Goal: Information Seeking & Learning: Learn about a topic

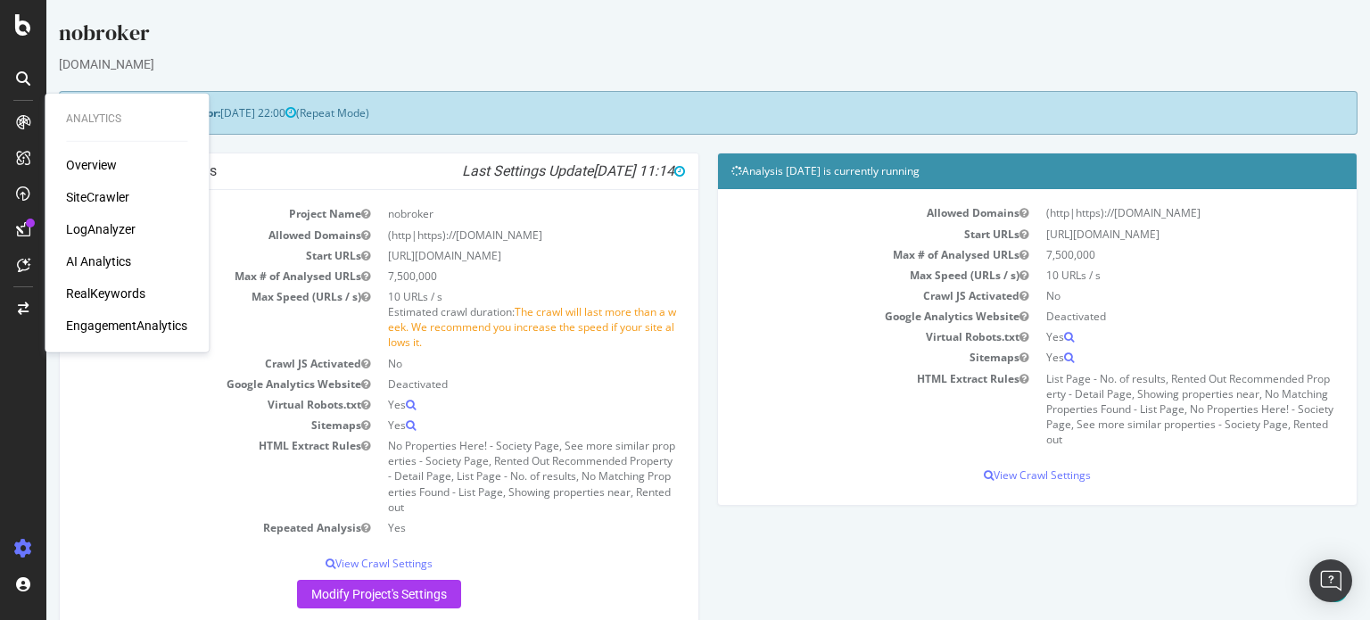
scroll to position [395, 0]
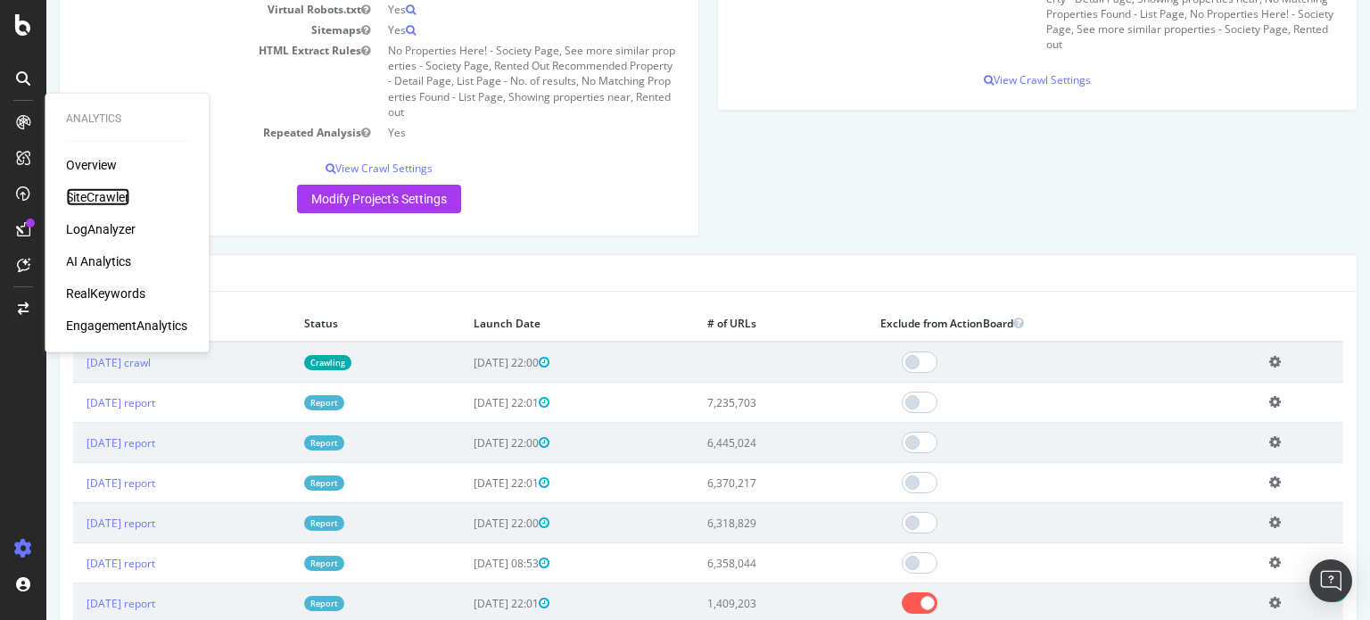
click at [96, 198] on div "SiteCrawler" at bounding box center [97, 197] width 63 height 18
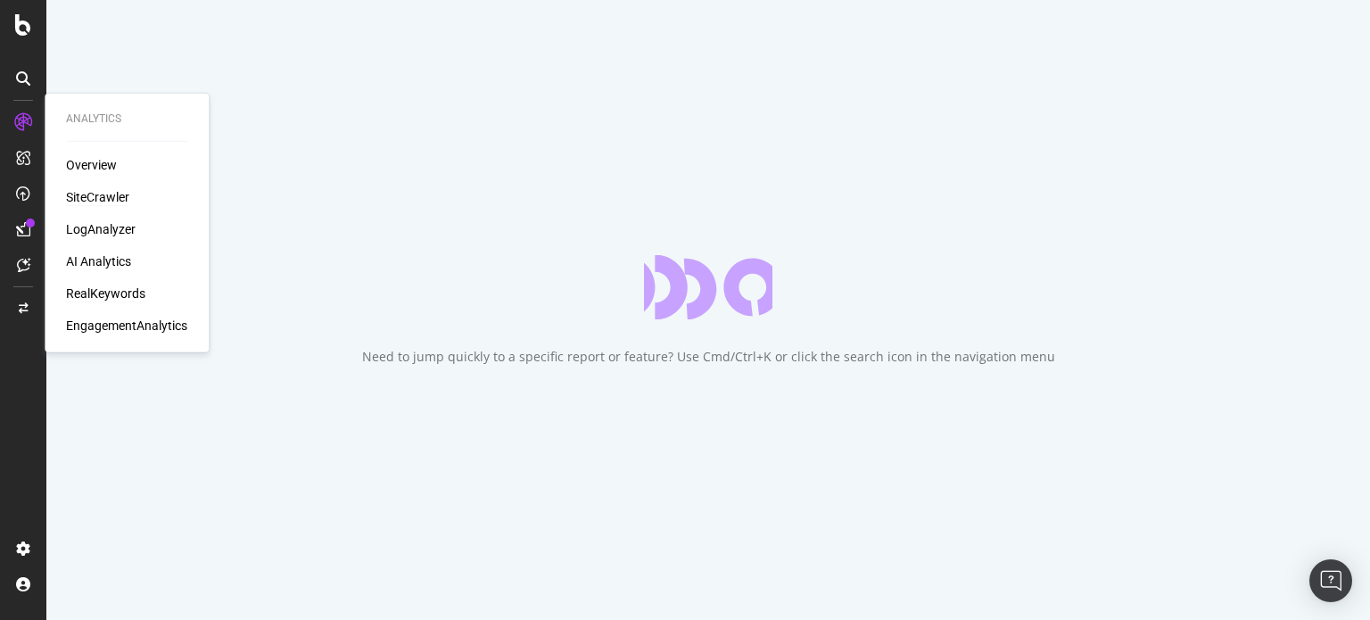
click at [120, 291] on div "RealKeywords" at bounding box center [105, 293] width 79 height 18
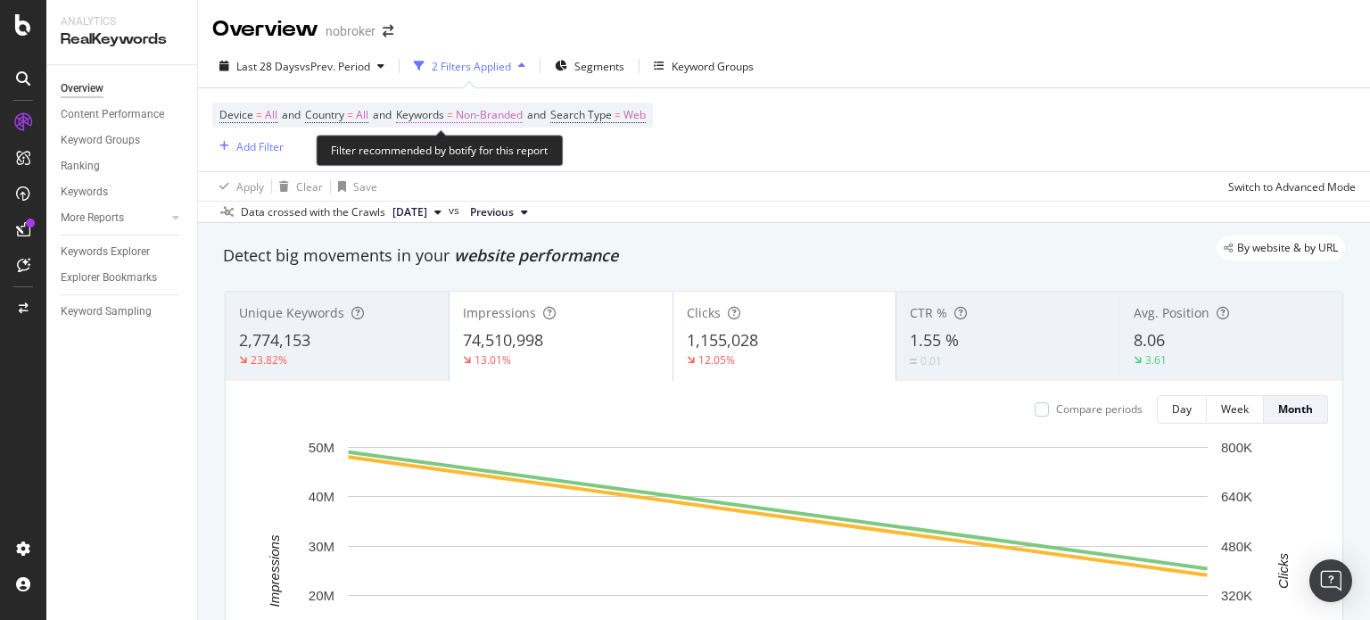
click at [478, 114] on span "Non-Branded" at bounding box center [489, 115] width 67 height 25
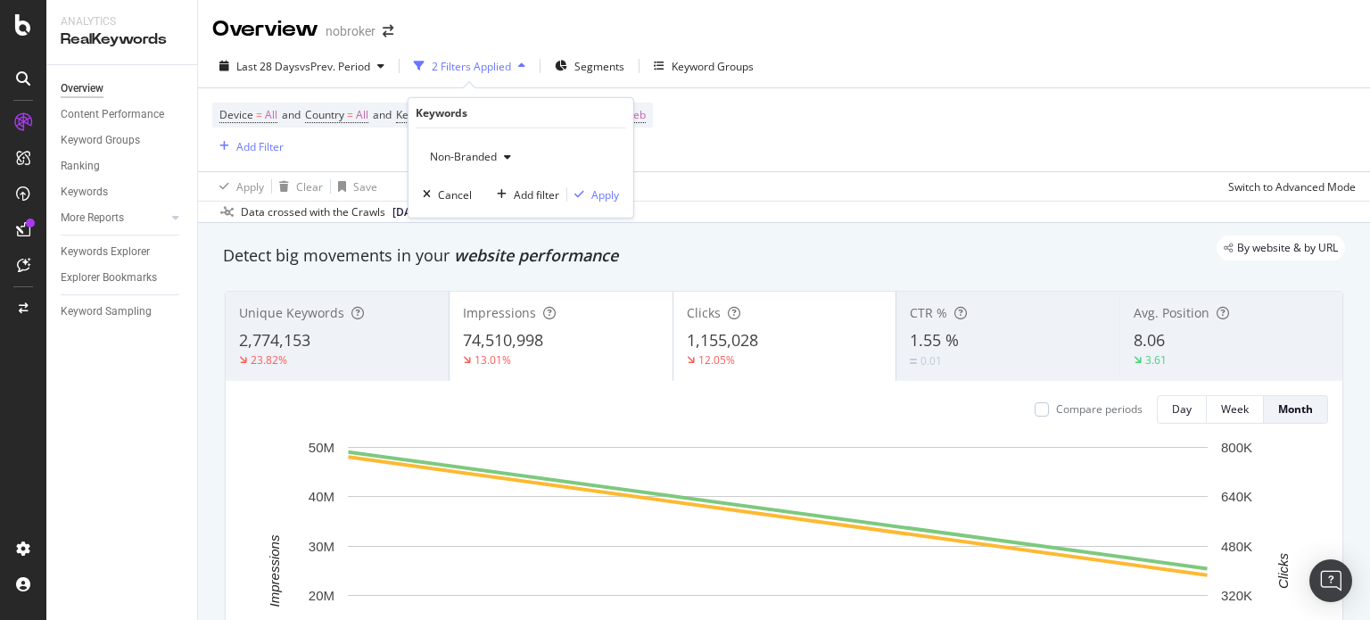
click at [461, 158] on span "Non-Branded" at bounding box center [460, 156] width 74 height 15
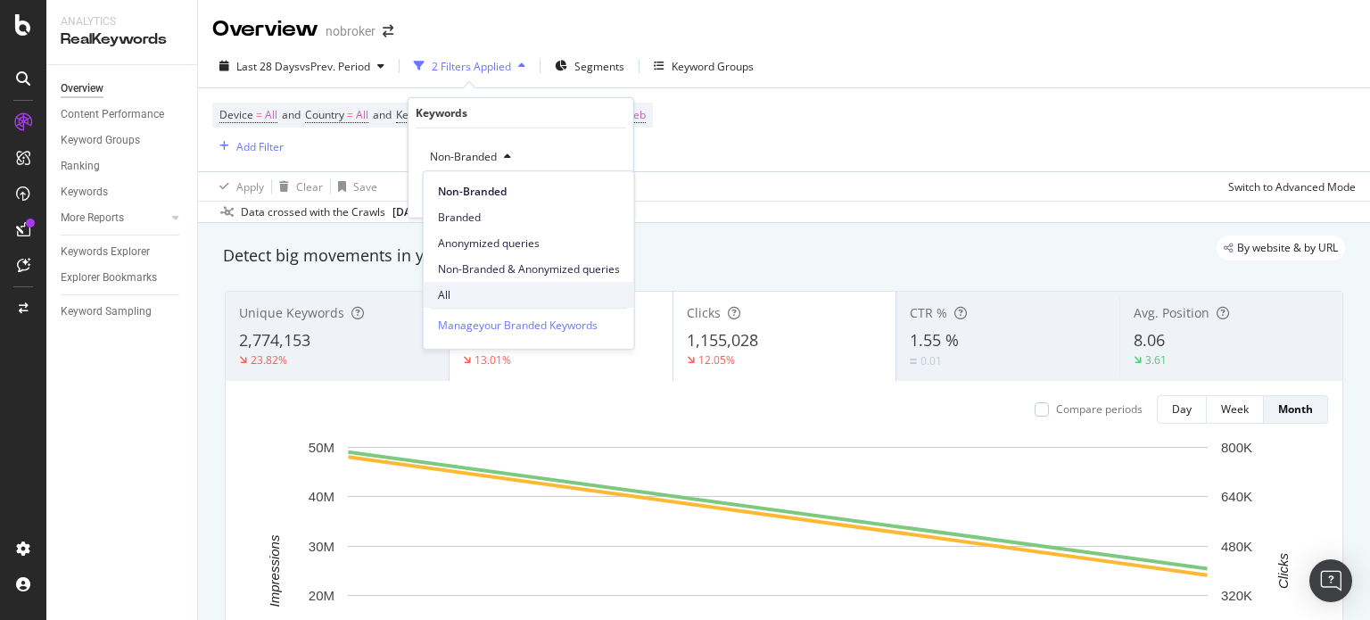
click at [464, 294] on span "All" at bounding box center [529, 295] width 182 height 16
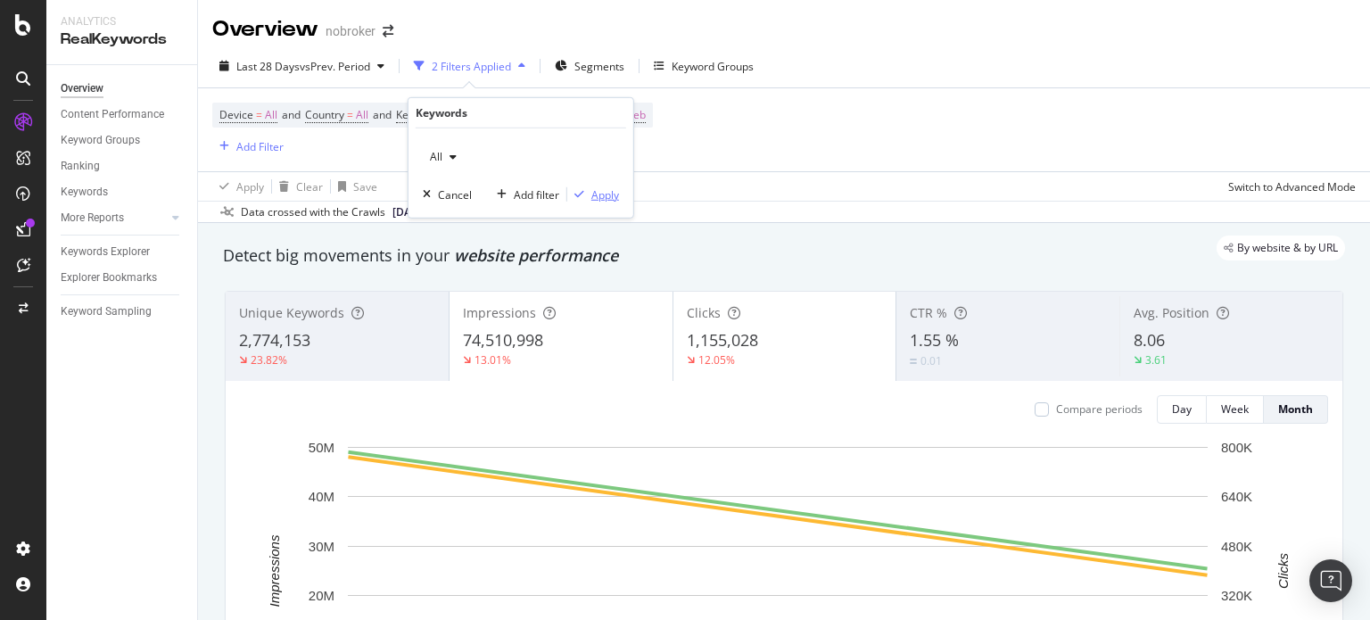
click at [598, 201] on div "Apply" at bounding box center [605, 193] width 28 height 15
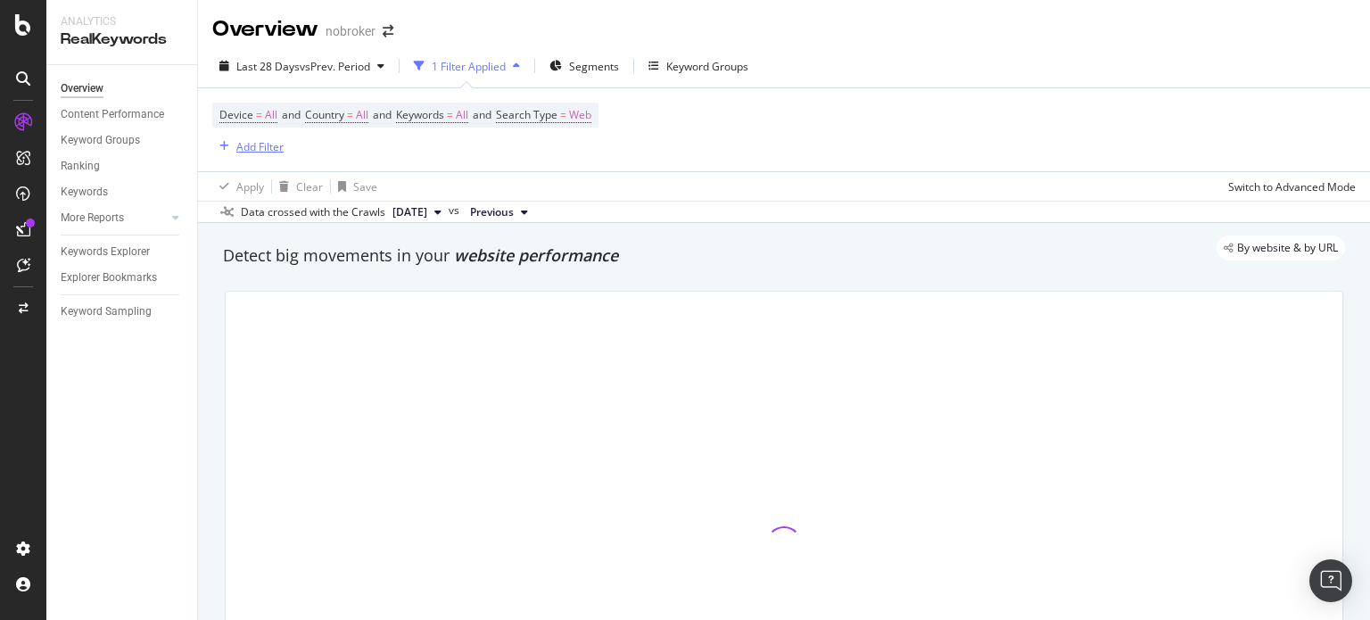
click at [262, 155] on div "Add Filter" at bounding box center [247, 146] width 71 height 20
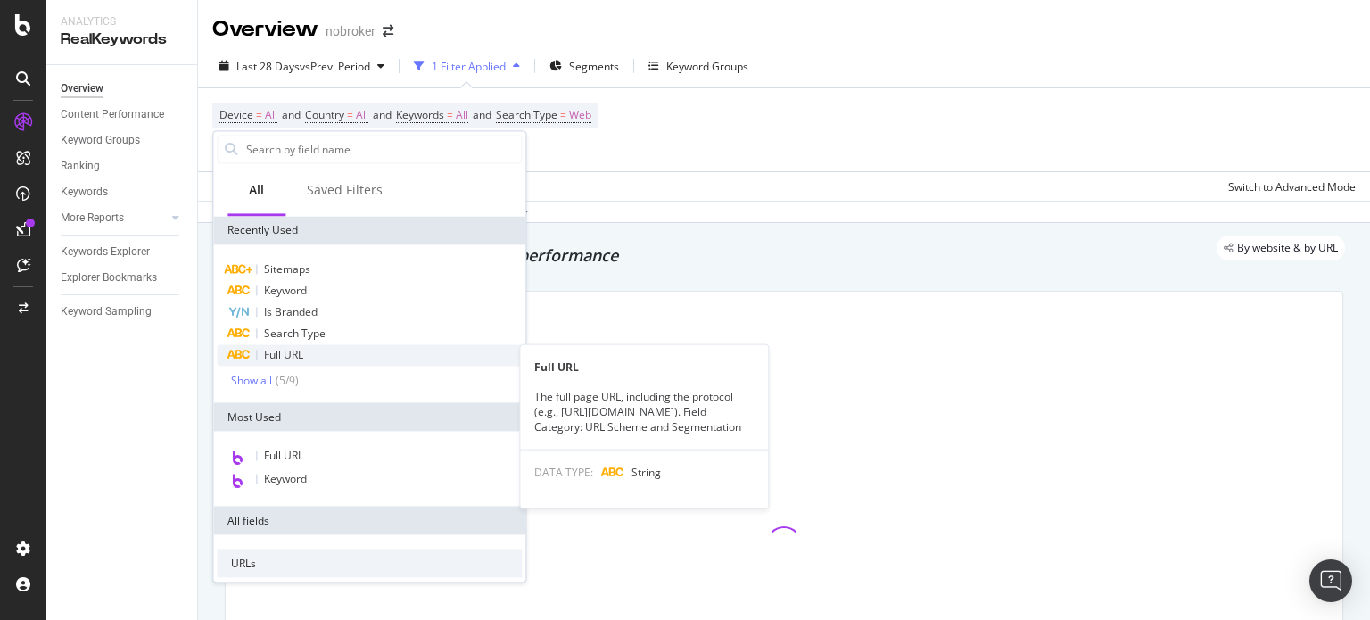
click at [288, 358] on span "Full URL" at bounding box center [283, 354] width 39 height 15
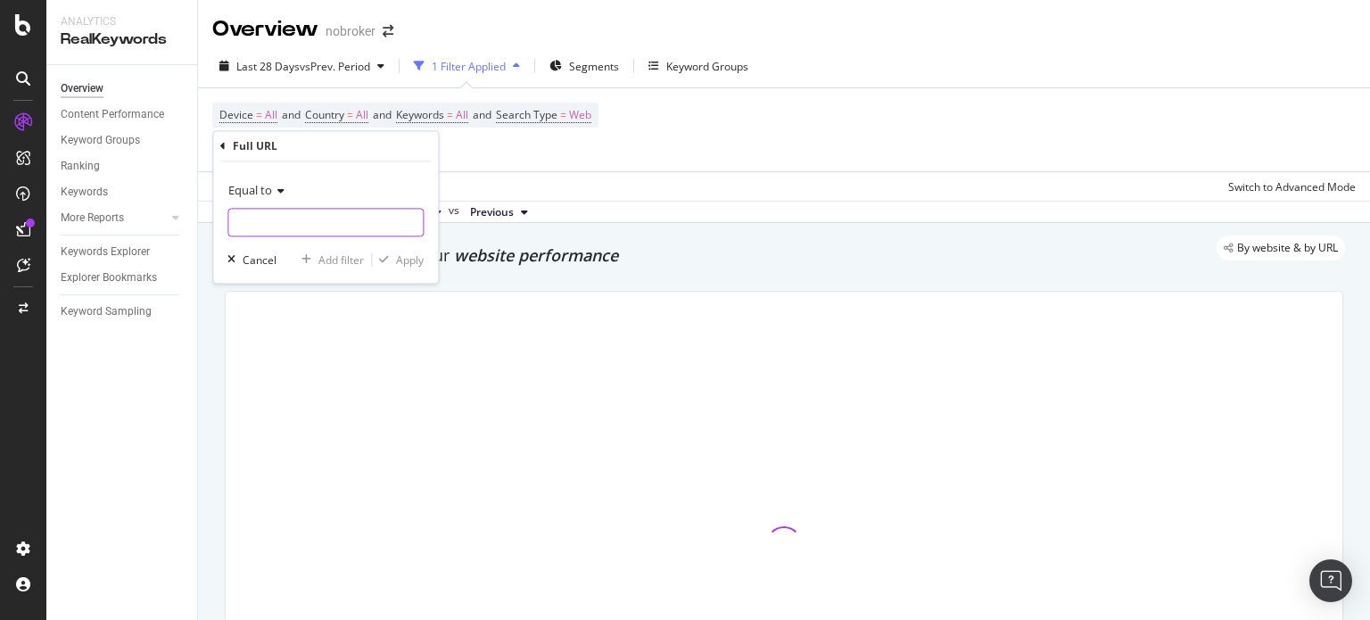
click at [270, 227] on input "text" at bounding box center [325, 223] width 194 height 29
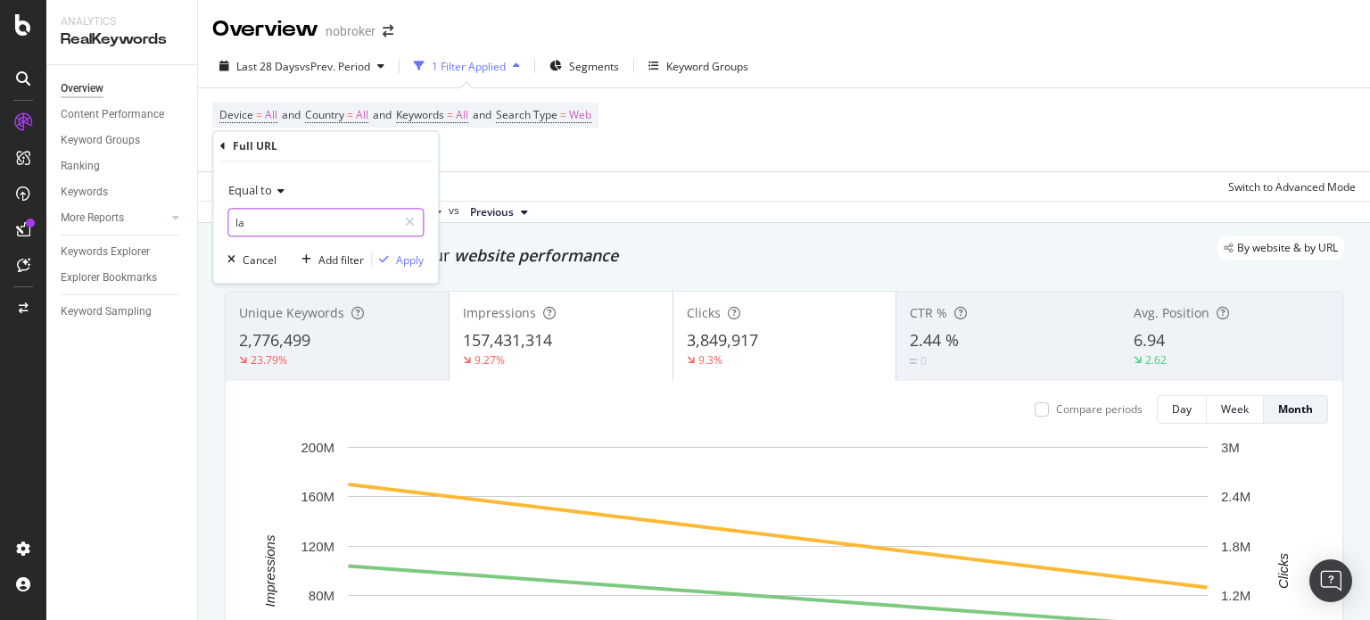
type input "l"
click at [237, 218] on input "2bhk" at bounding box center [312, 223] width 169 height 29
type input "-2bhk"
click at [406, 262] on div "Apply" at bounding box center [410, 259] width 28 height 15
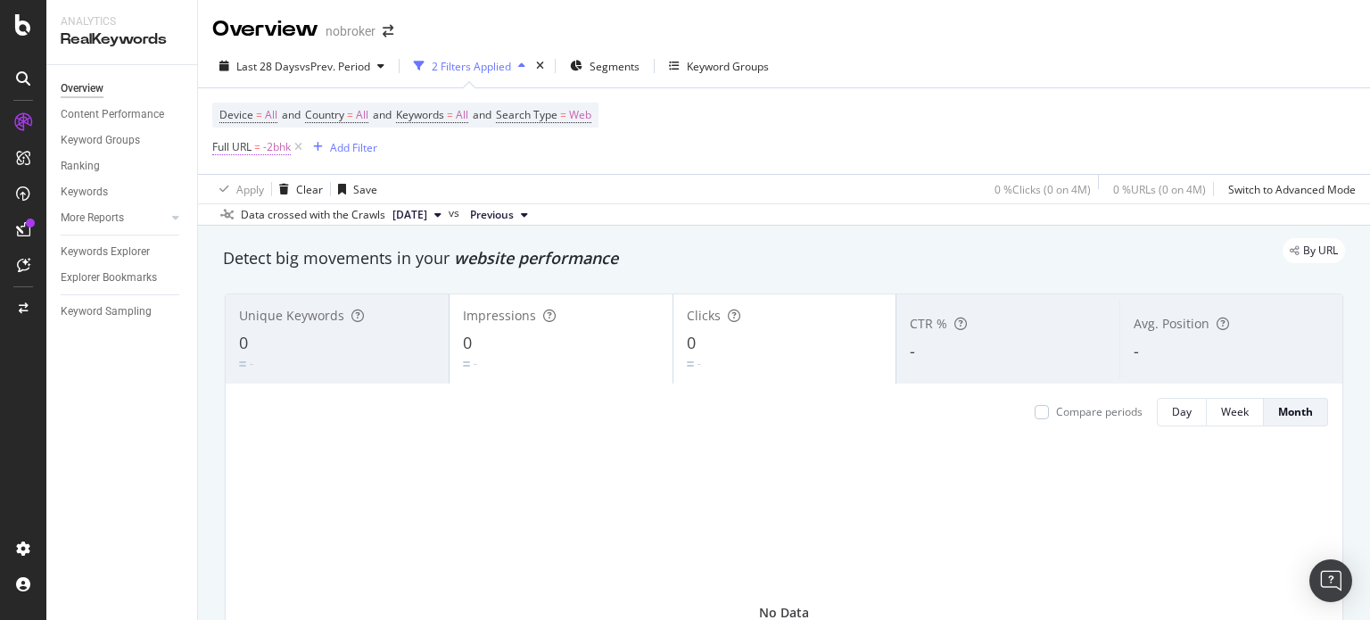
click at [263, 151] on span "Full URL = -2bhk" at bounding box center [251, 147] width 78 height 16
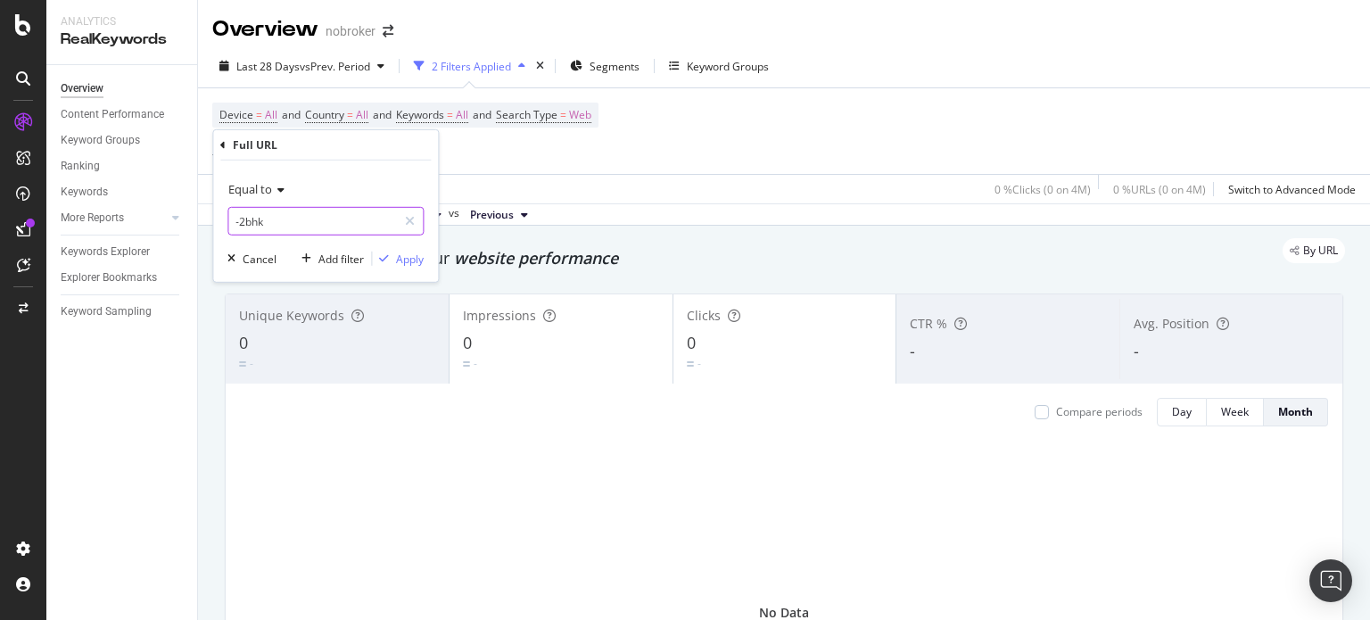
click at [286, 230] on input "-2bhk" at bounding box center [312, 221] width 169 height 29
click at [276, 220] on input "-2bhk" at bounding box center [312, 221] width 169 height 29
click at [245, 218] on input "-2bhk" at bounding box center [312, 221] width 169 height 29
click at [296, 215] on input "-2-bhk" at bounding box center [312, 221] width 169 height 29
type input "-2-bhk-"
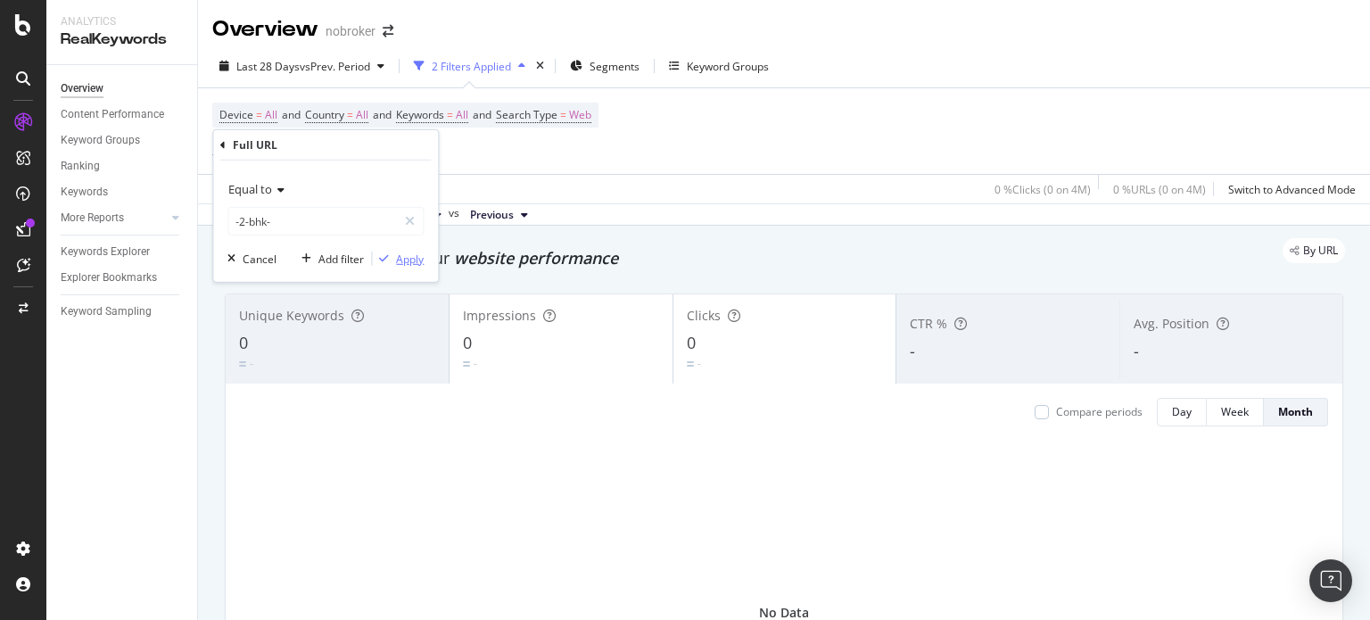
click at [393, 254] on div "button" at bounding box center [384, 258] width 24 height 11
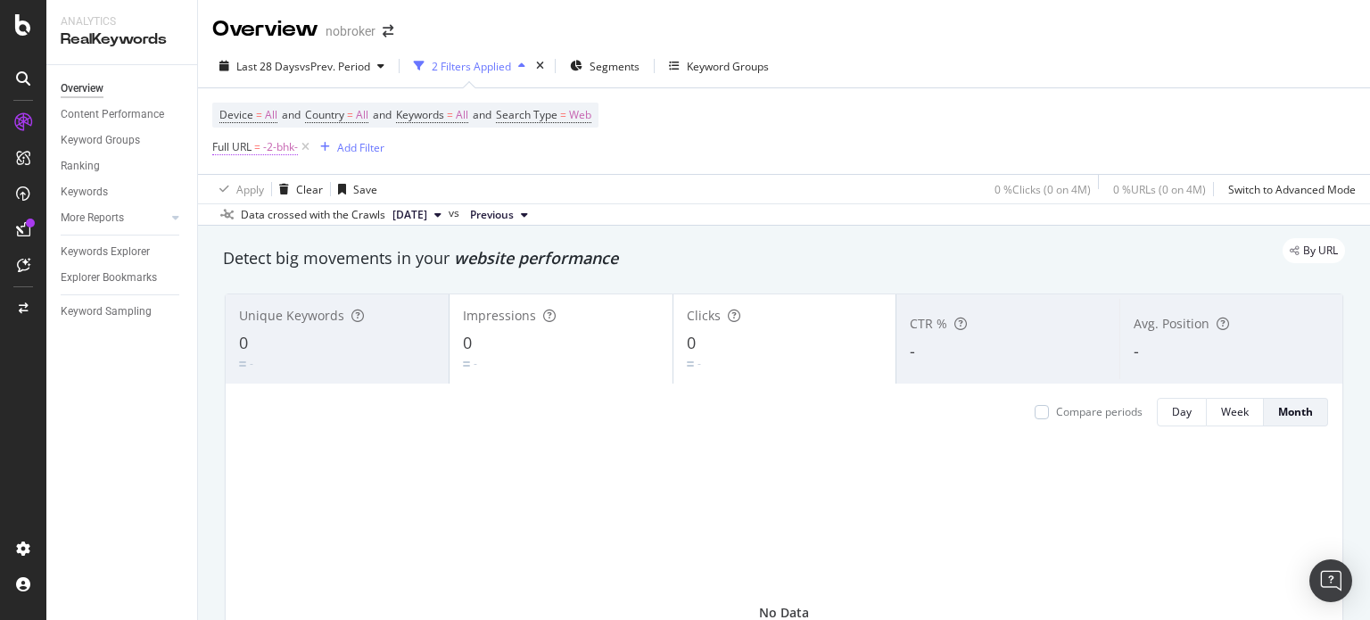
click at [253, 143] on span "Full URL = -2-bhk-" at bounding box center [255, 147] width 86 height 16
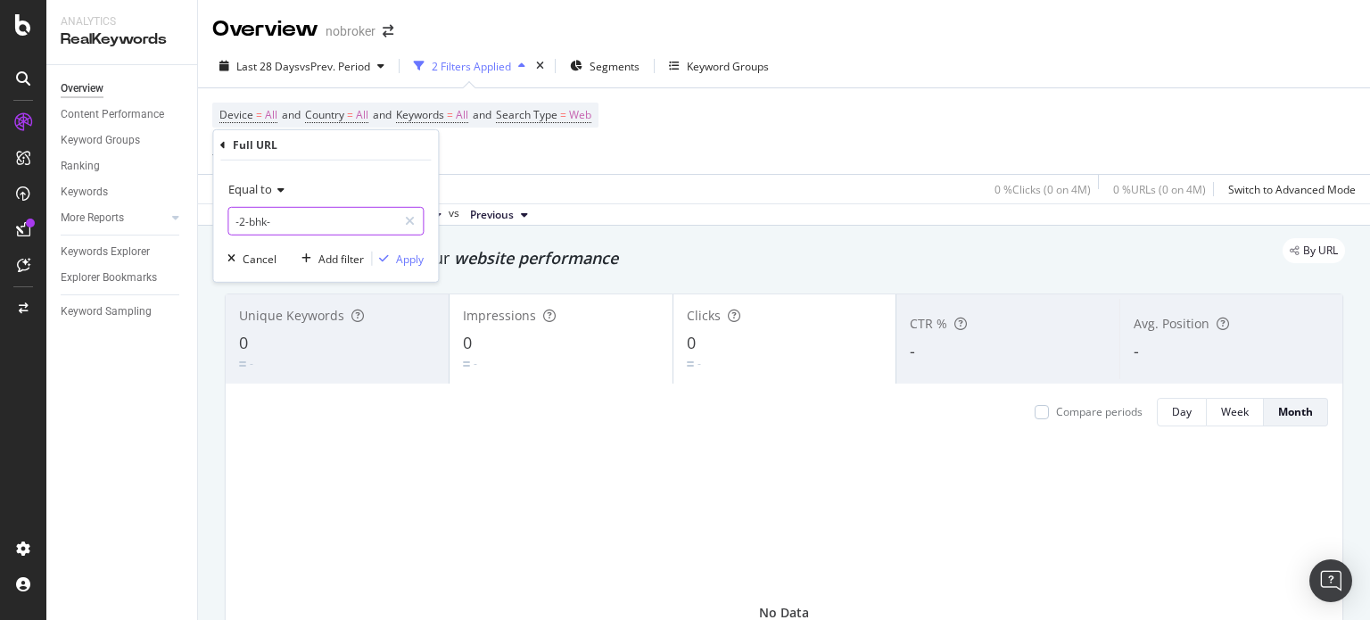
click at [258, 218] on input "-2-bhk-" at bounding box center [312, 221] width 169 height 29
click at [276, 220] on input "-2-bhk-" at bounding box center [312, 221] width 169 height 29
type input "-2-bhk"
click at [245, 190] on span "Equal to" at bounding box center [250, 189] width 44 height 16
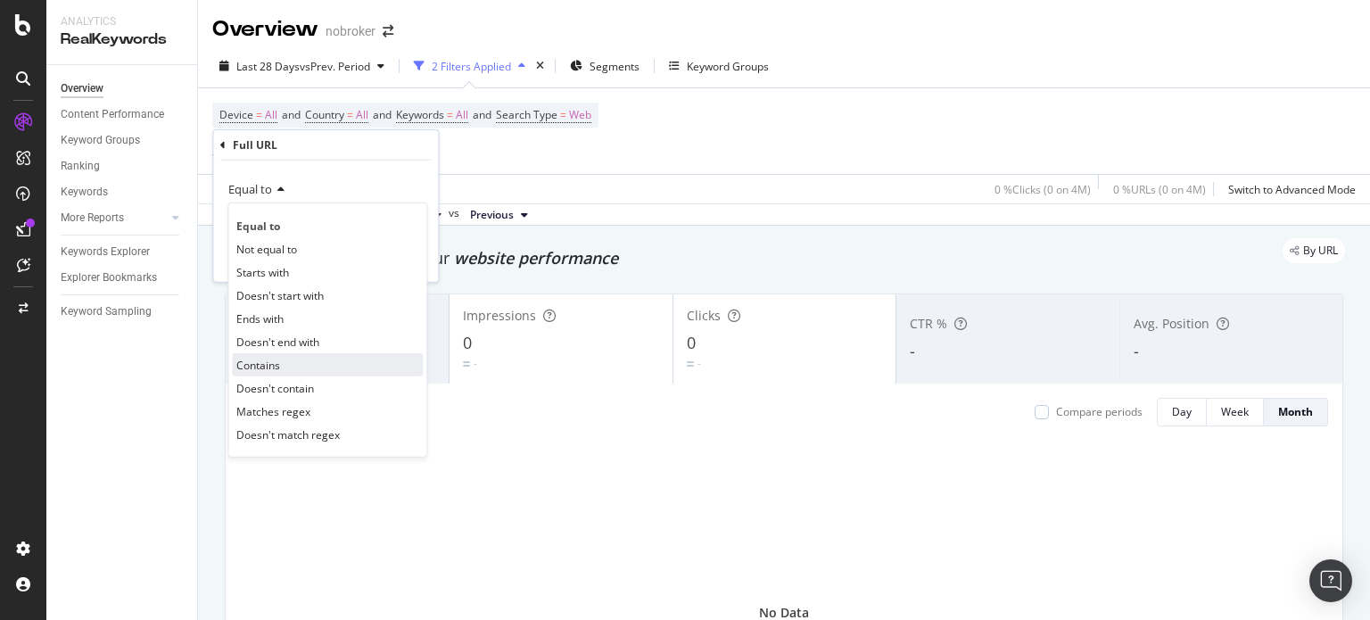
click at [280, 359] on div "Contains" at bounding box center [327, 364] width 191 height 23
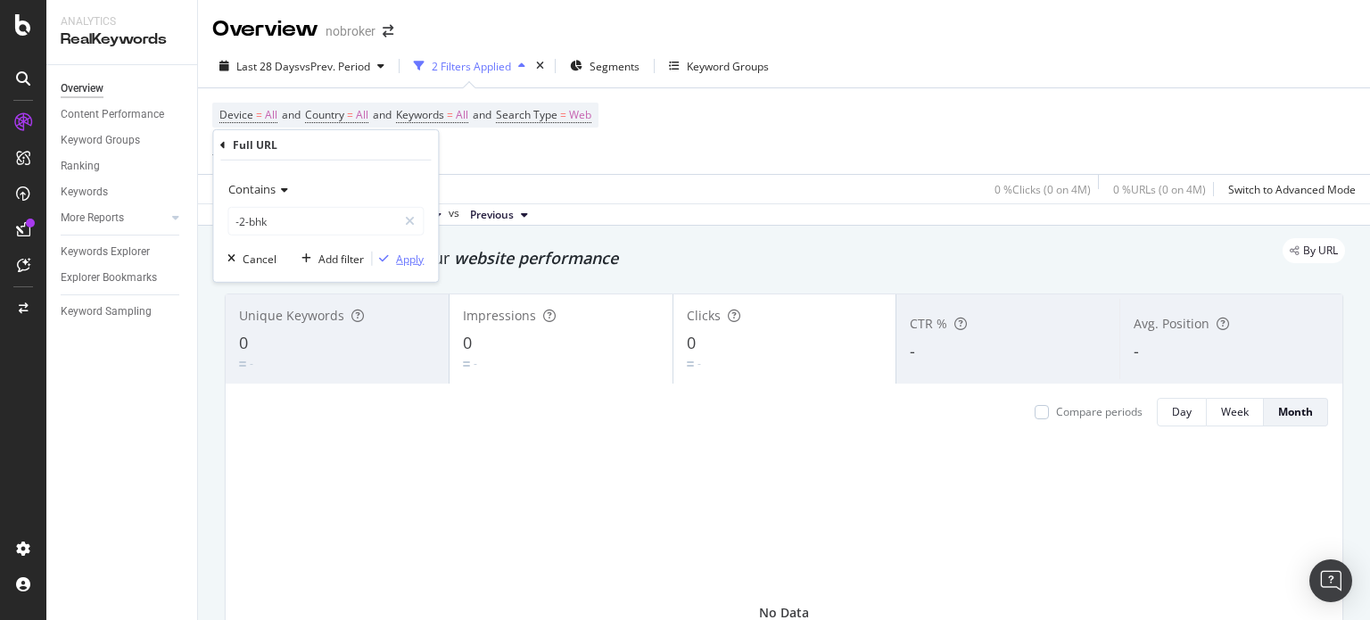
click at [420, 258] on div "Apply" at bounding box center [410, 258] width 28 height 15
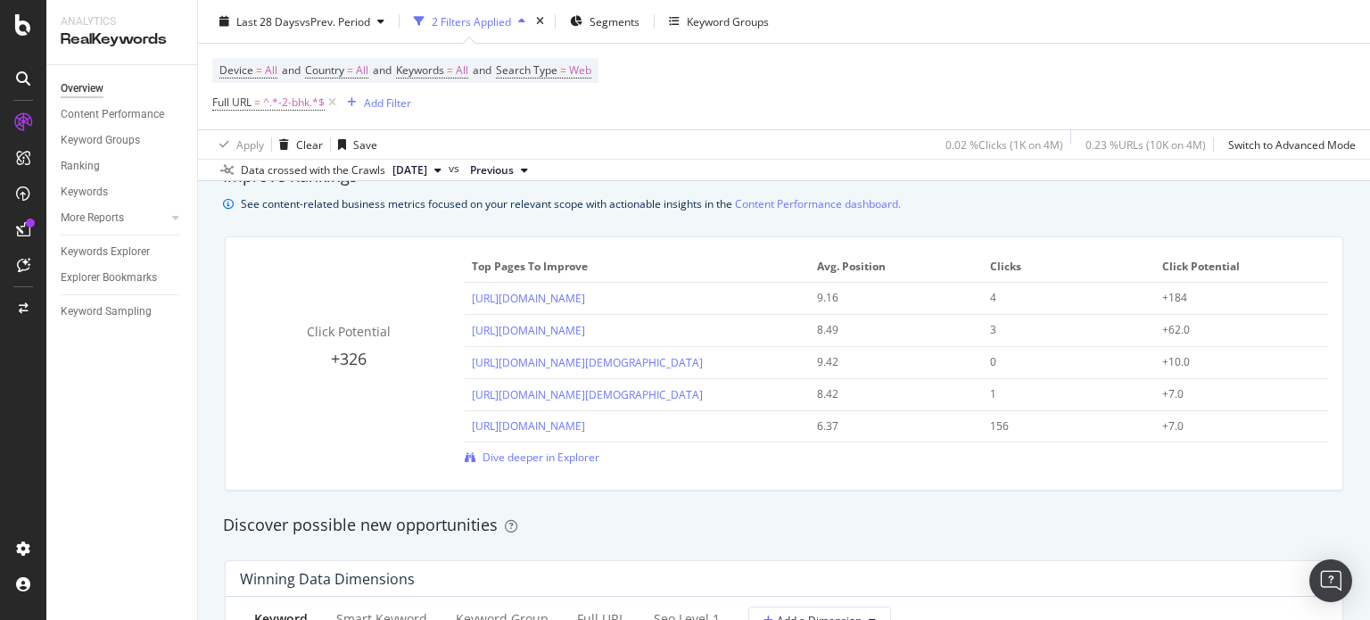
scroll to position [1244, 0]
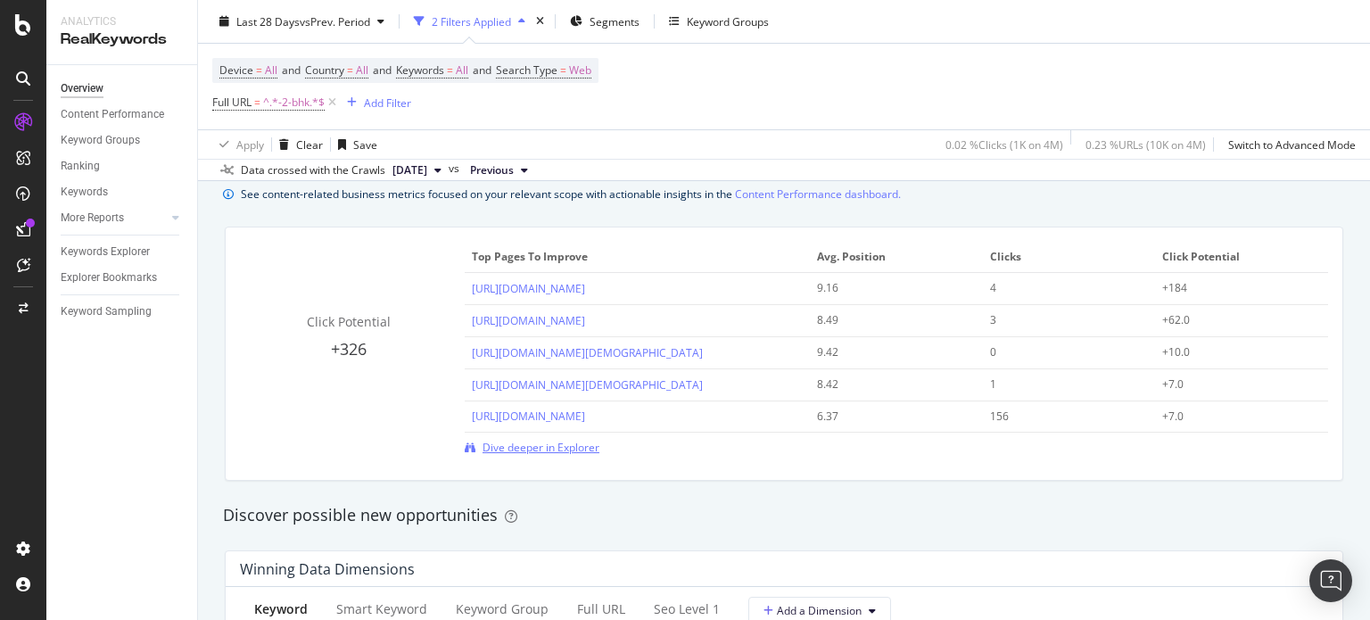
click at [512, 452] on span "Dive deeper in Explorer" at bounding box center [540, 447] width 117 height 15
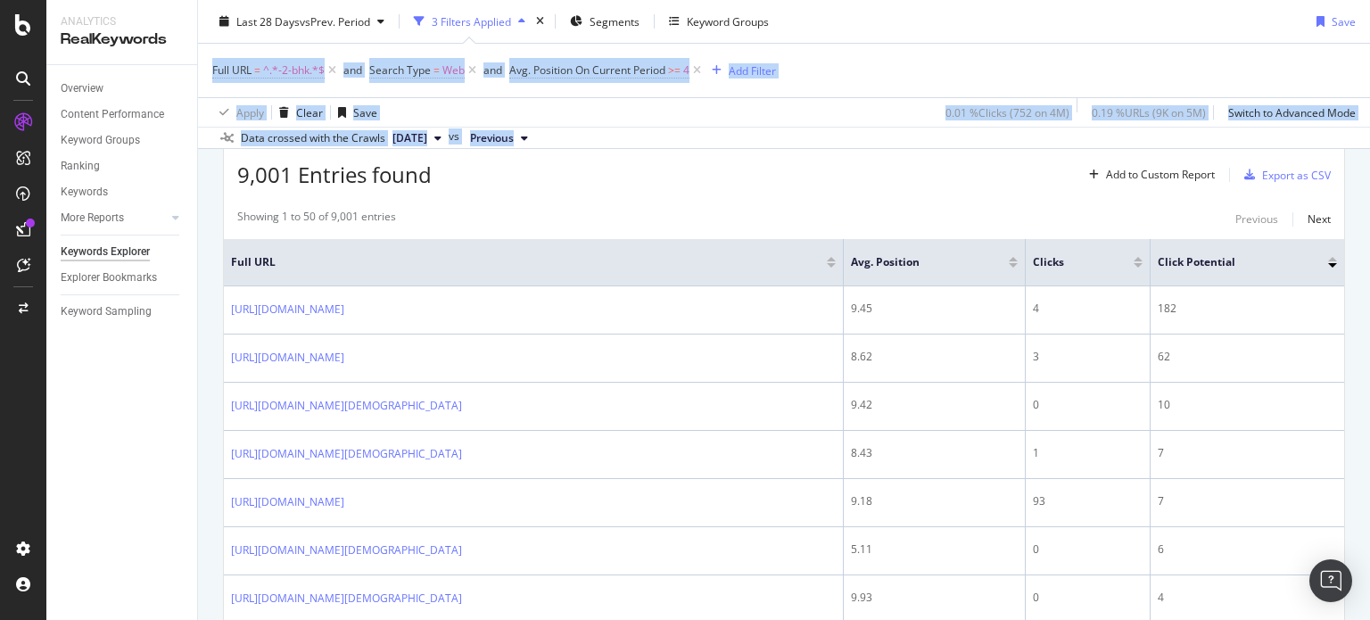
scroll to position [230, 0]
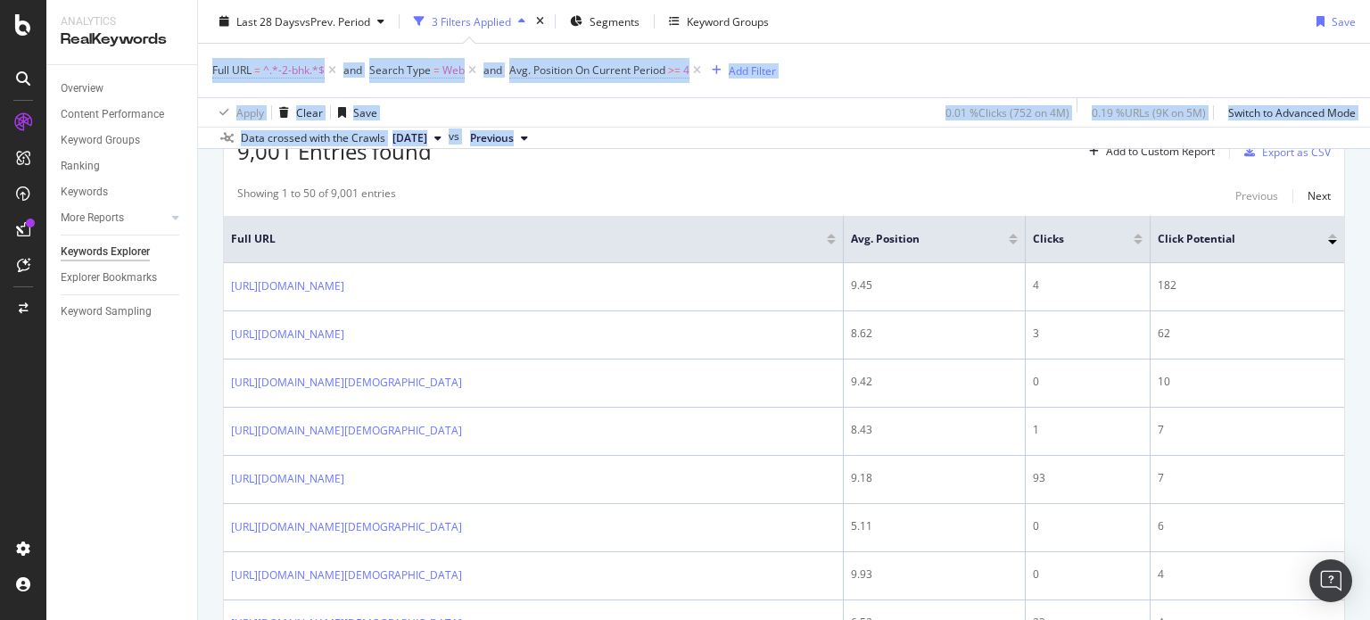
drag, startPoint x: 1369, startPoint y: 82, endPoint x: 1369, endPoint y: 118, distance: 35.7
click at [1369, 118] on div "Keywords Explorer nobroker Last 28 Days vs Prev. Period 3 Filters Applied Segme…" at bounding box center [784, 310] width 1172 height 620
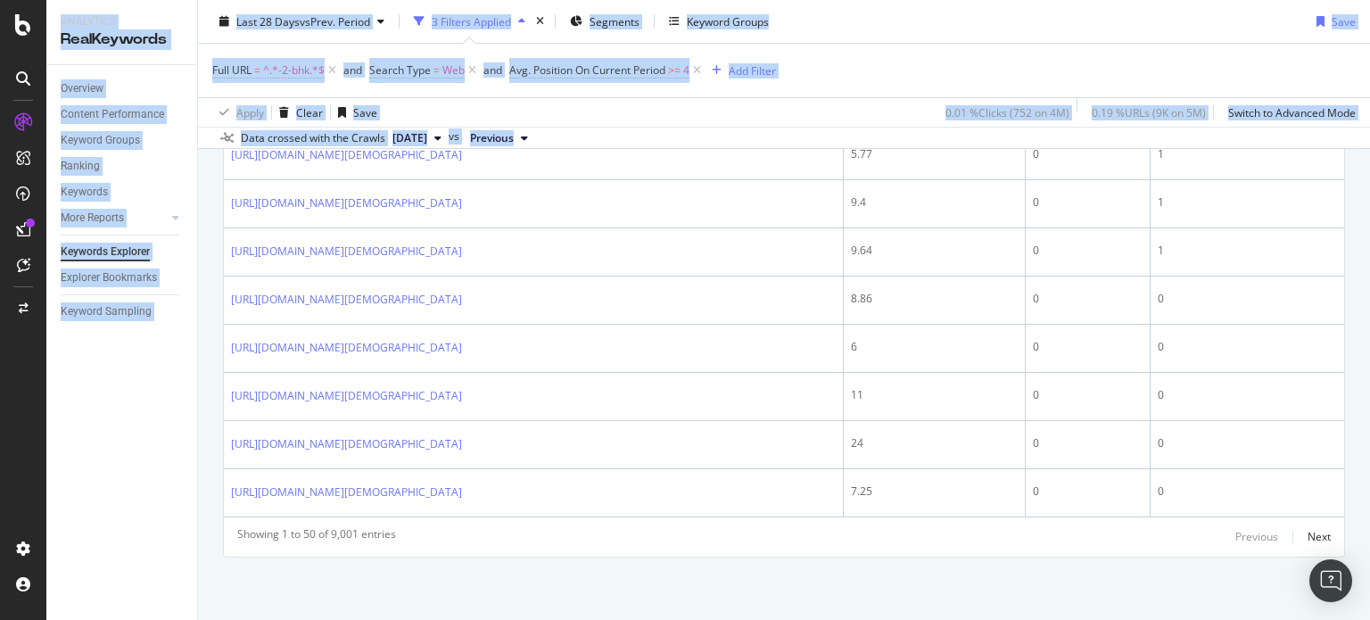
scroll to position [3225, 0]
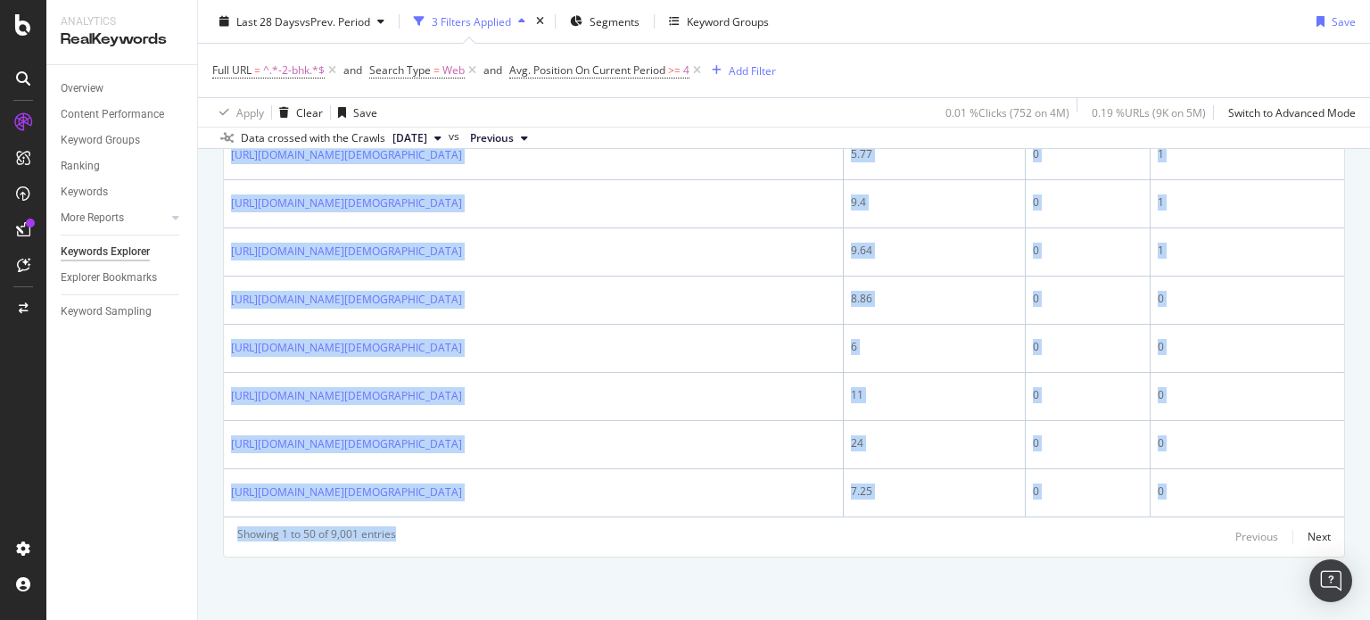
drag, startPoint x: 231, startPoint y: 266, endPoint x: 769, endPoint y: 541, distance: 604.2
copy div "[URL][DOMAIN_NAME] 9.45 4 182 [URL][DOMAIN_NAME] 8.62 3 62 [URL][DOMAIN_NAME][D…"
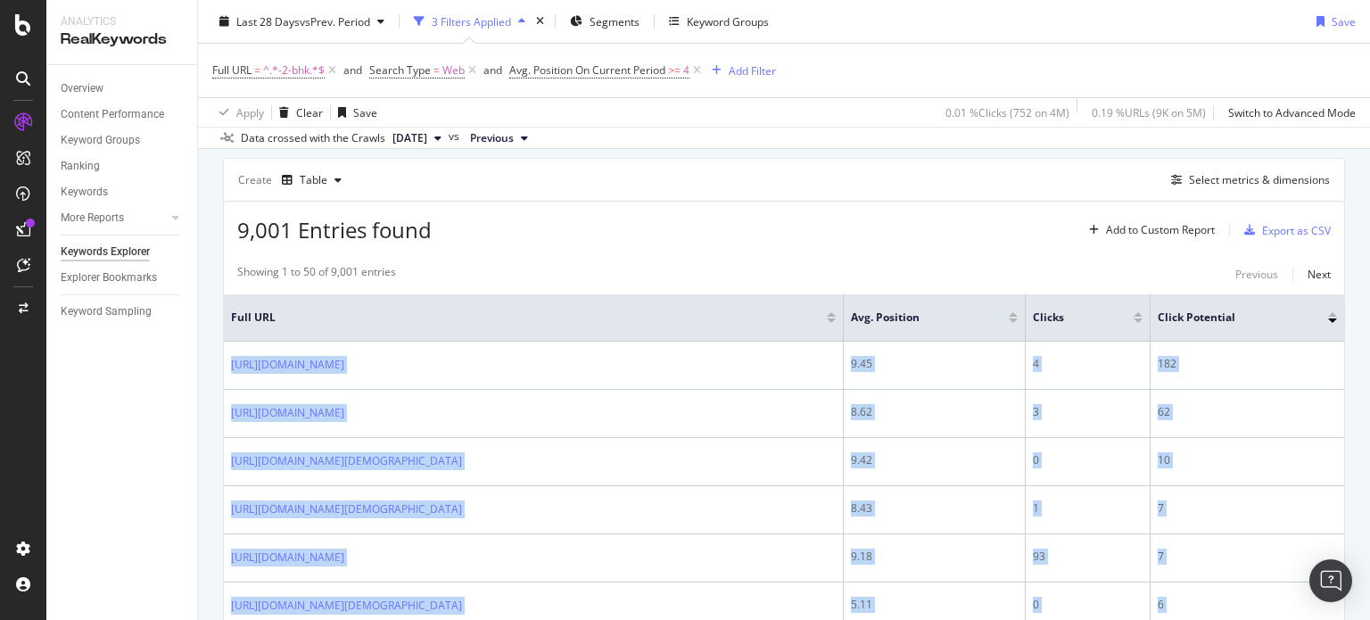
scroll to position [0, 0]
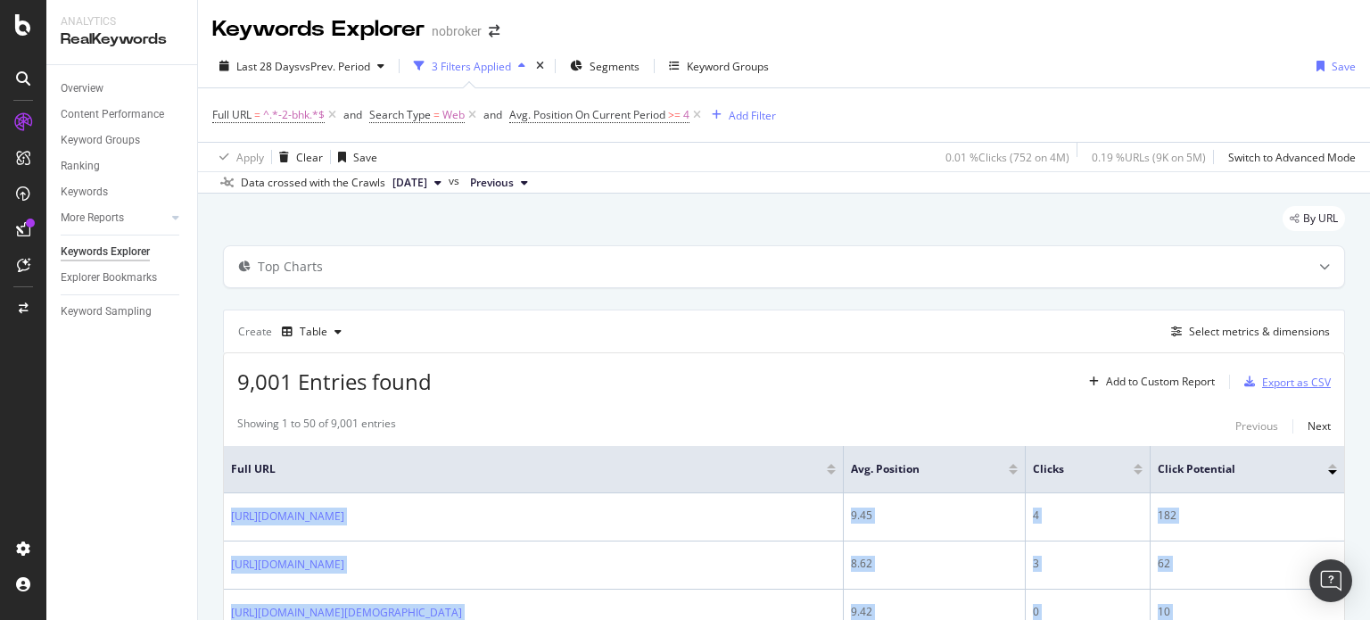
click at [1294, 377] on div "Export as CSV" at bounding box center [1296, 382] width 69 height 15
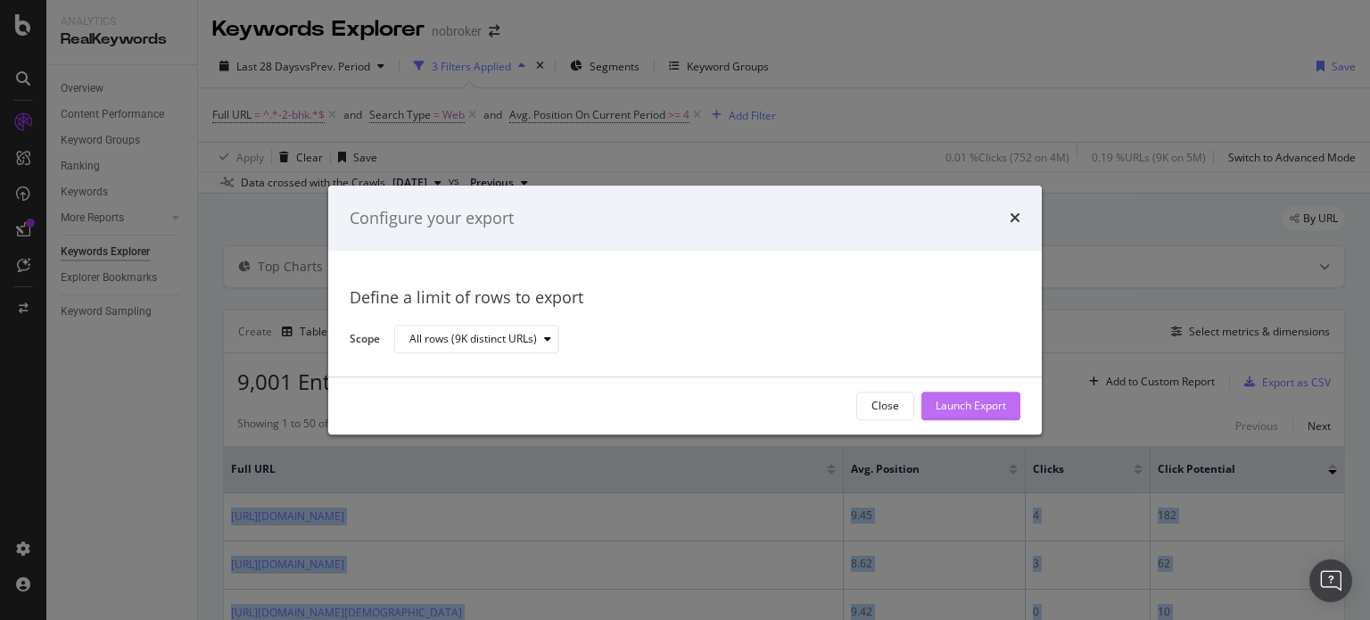
click at [942, 409] on div "Launch Export" at bounding box center [970, 406] width 70 height 15
